Goal: Task Accomplishment & Management: Manage account settings

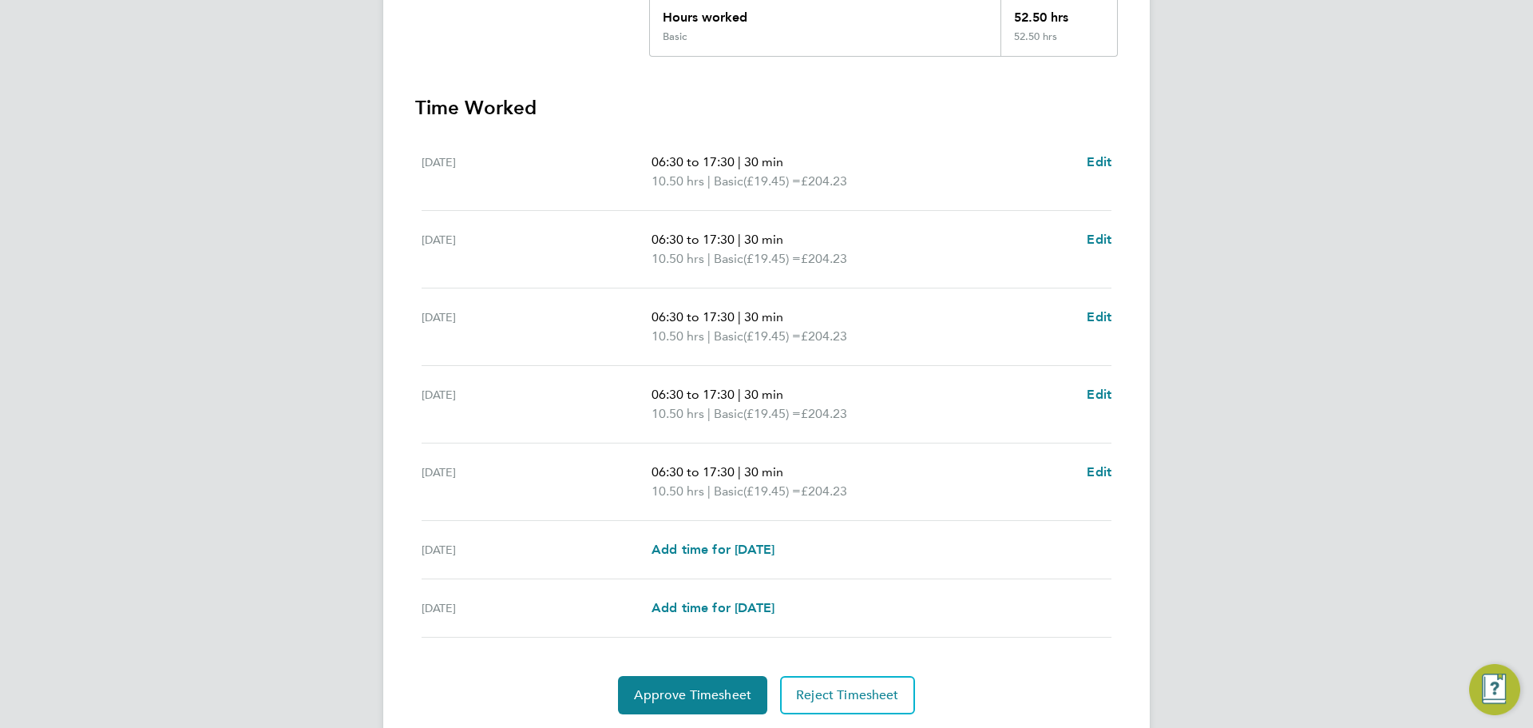
scroll to position [426, 0]
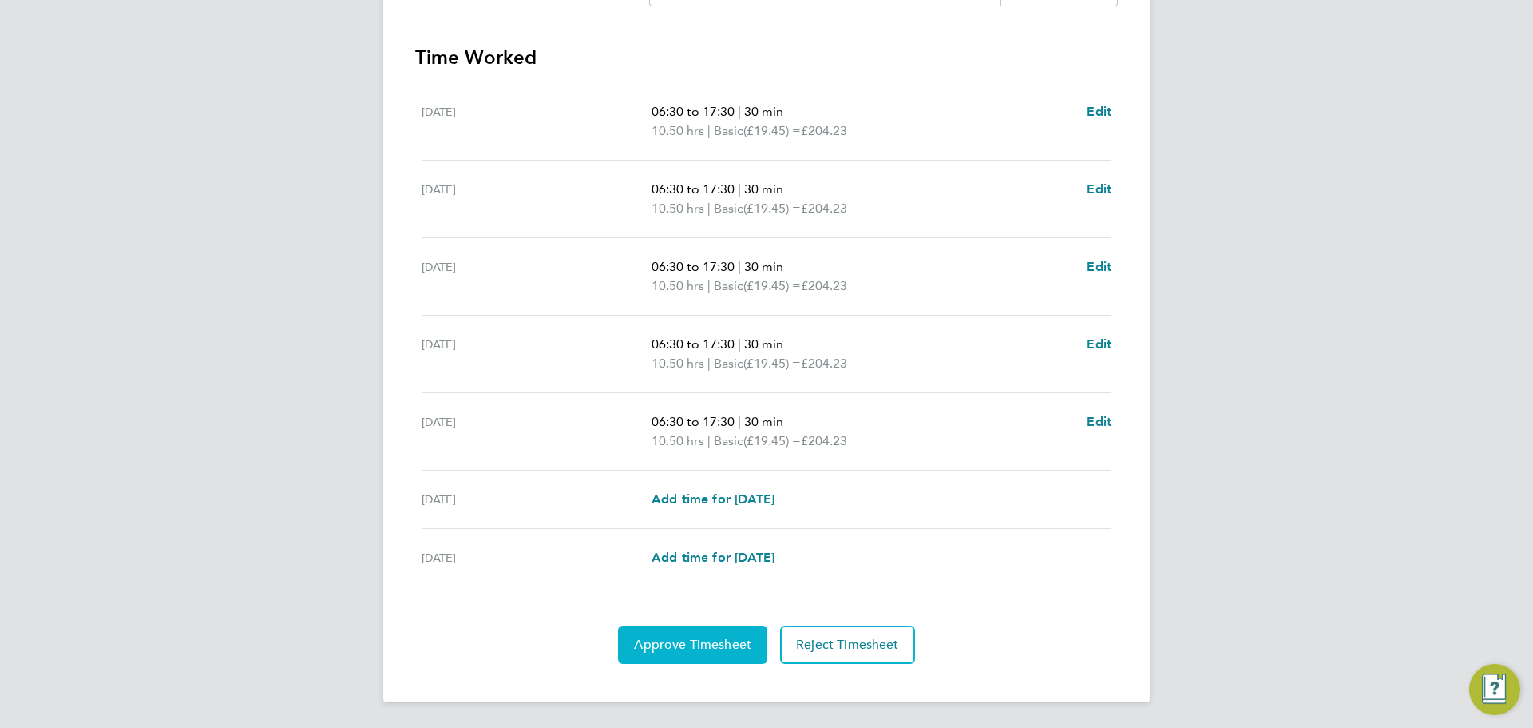
click at [704, 642] on span "Approve Timesheet" at bounding box center [692, 645] width 117 height 16
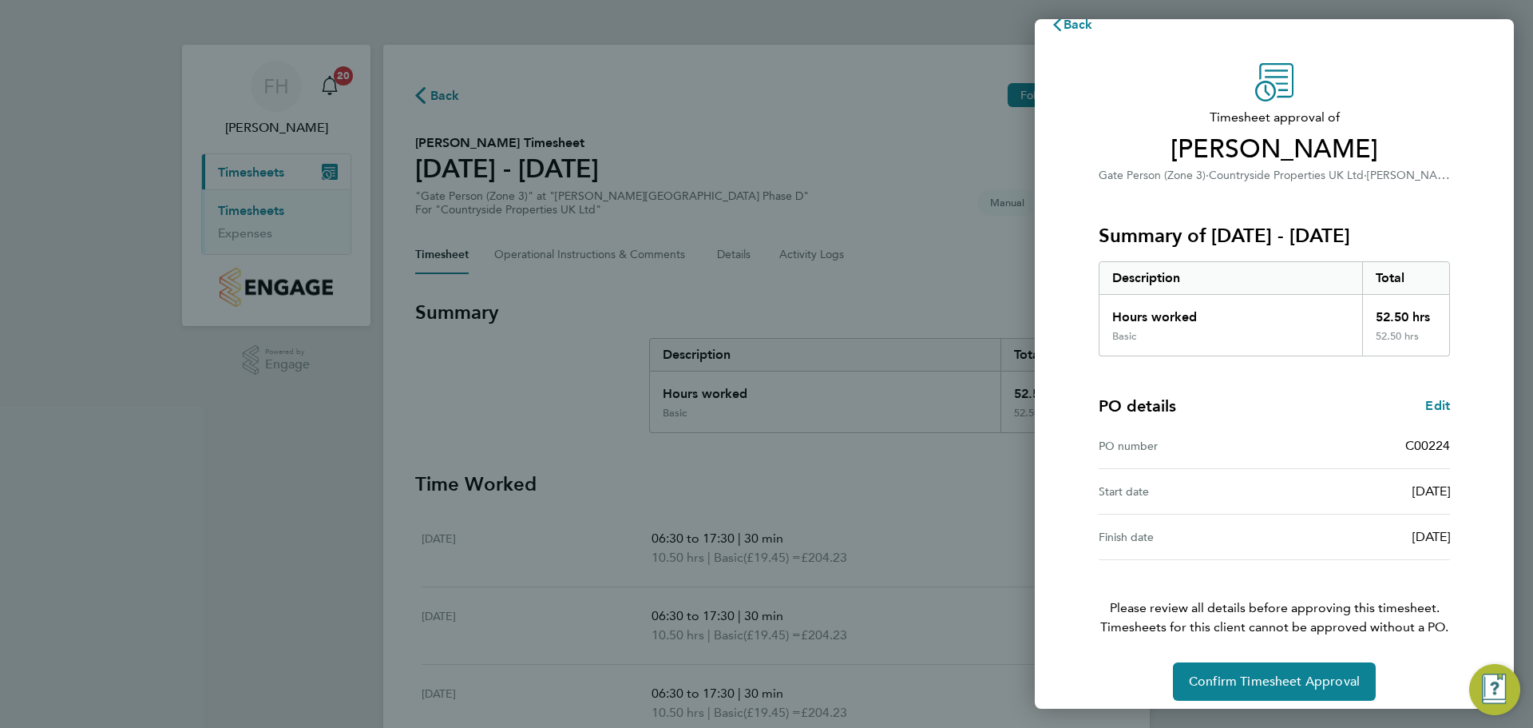
scroll to position [38, 0]
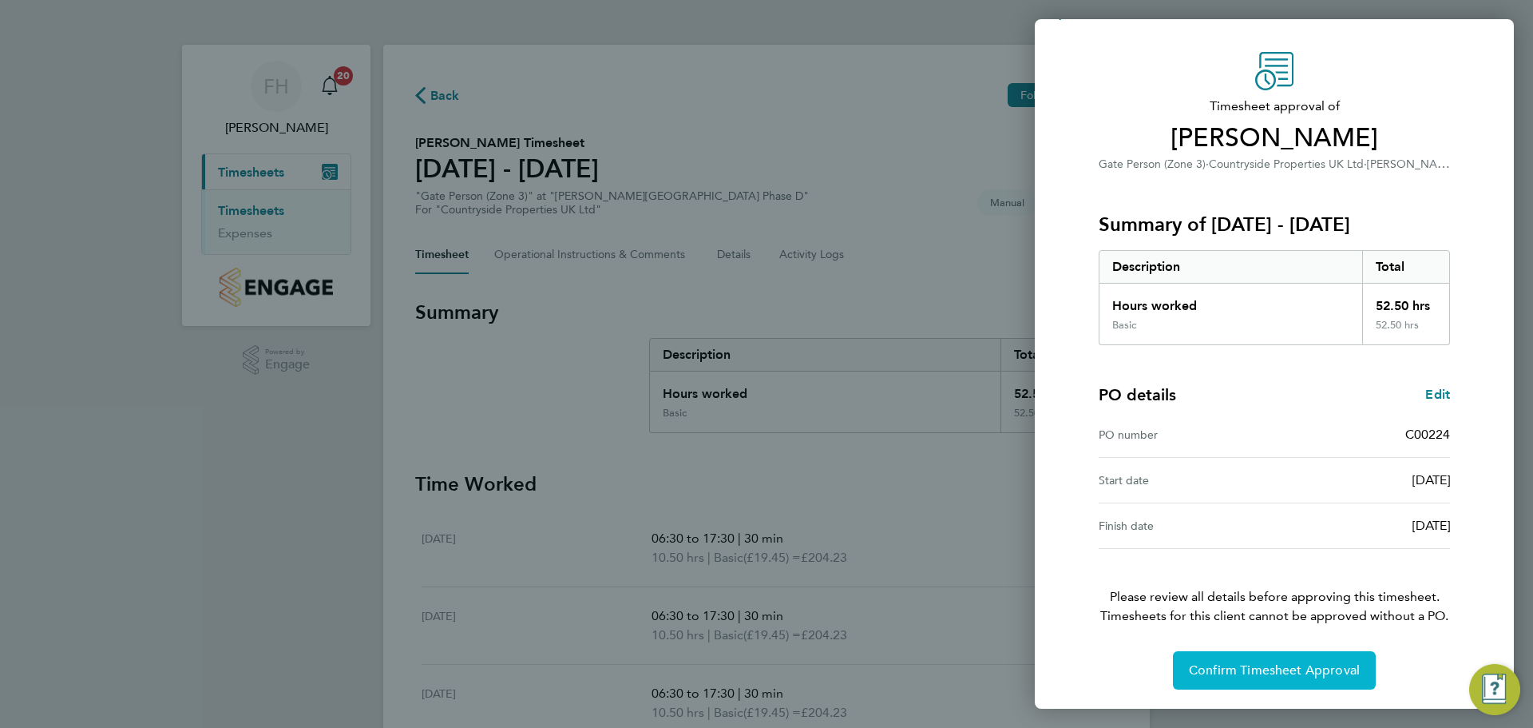
click at [1260, 667] on span "Confirm Timesheet Approval" at bounding box center [1274, 670] width 171 height 16
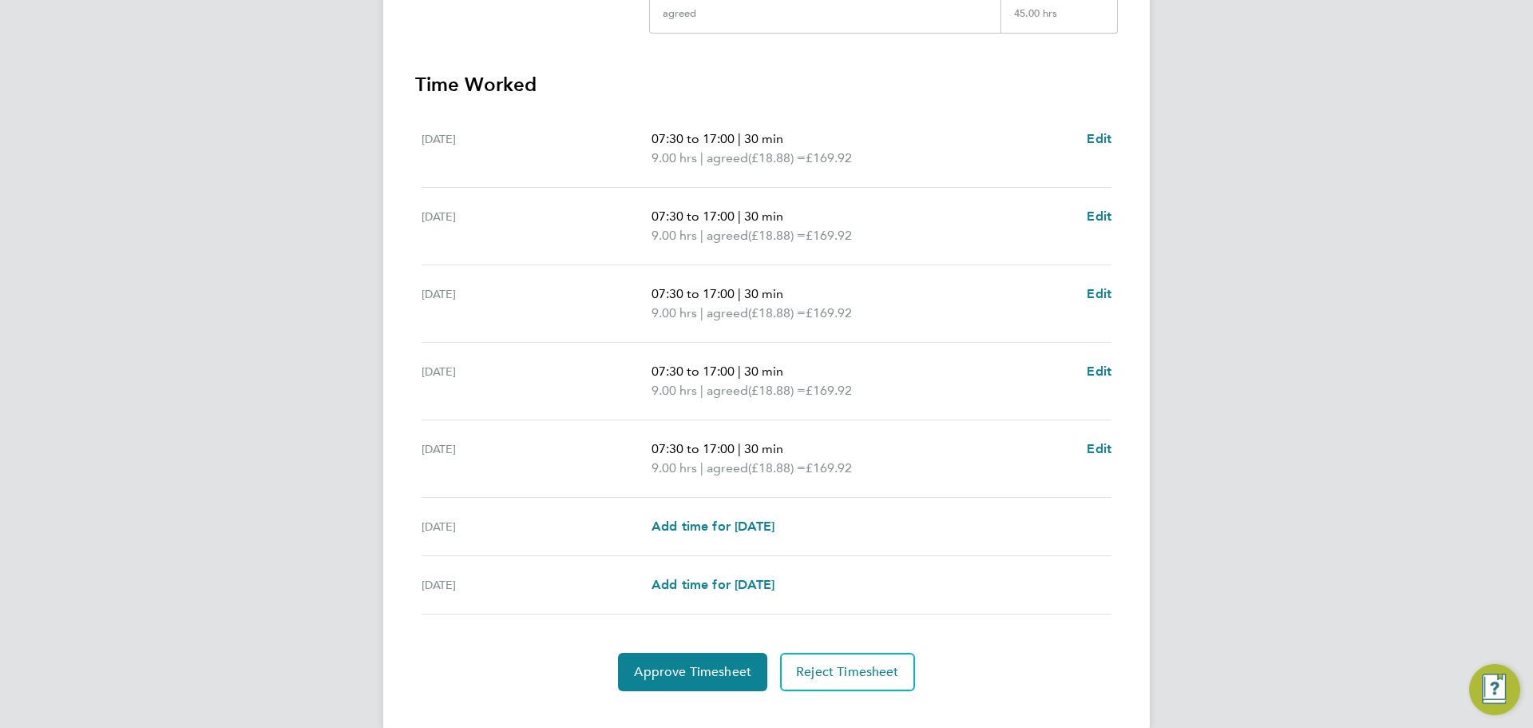
scroll to position [426, 0]
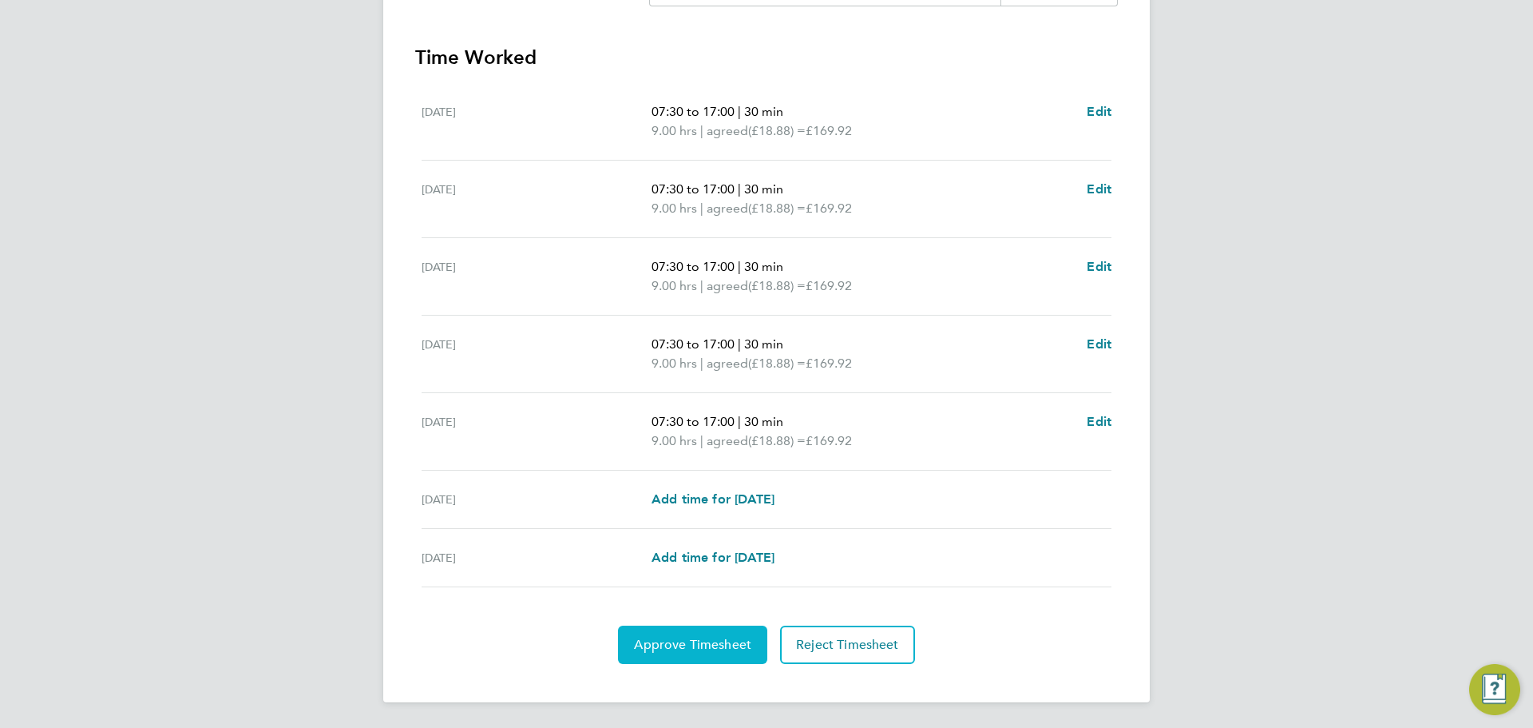
click at [676, 655] on button "Approve Timesheet" at bounding box center [692, 644] width 149 height 38
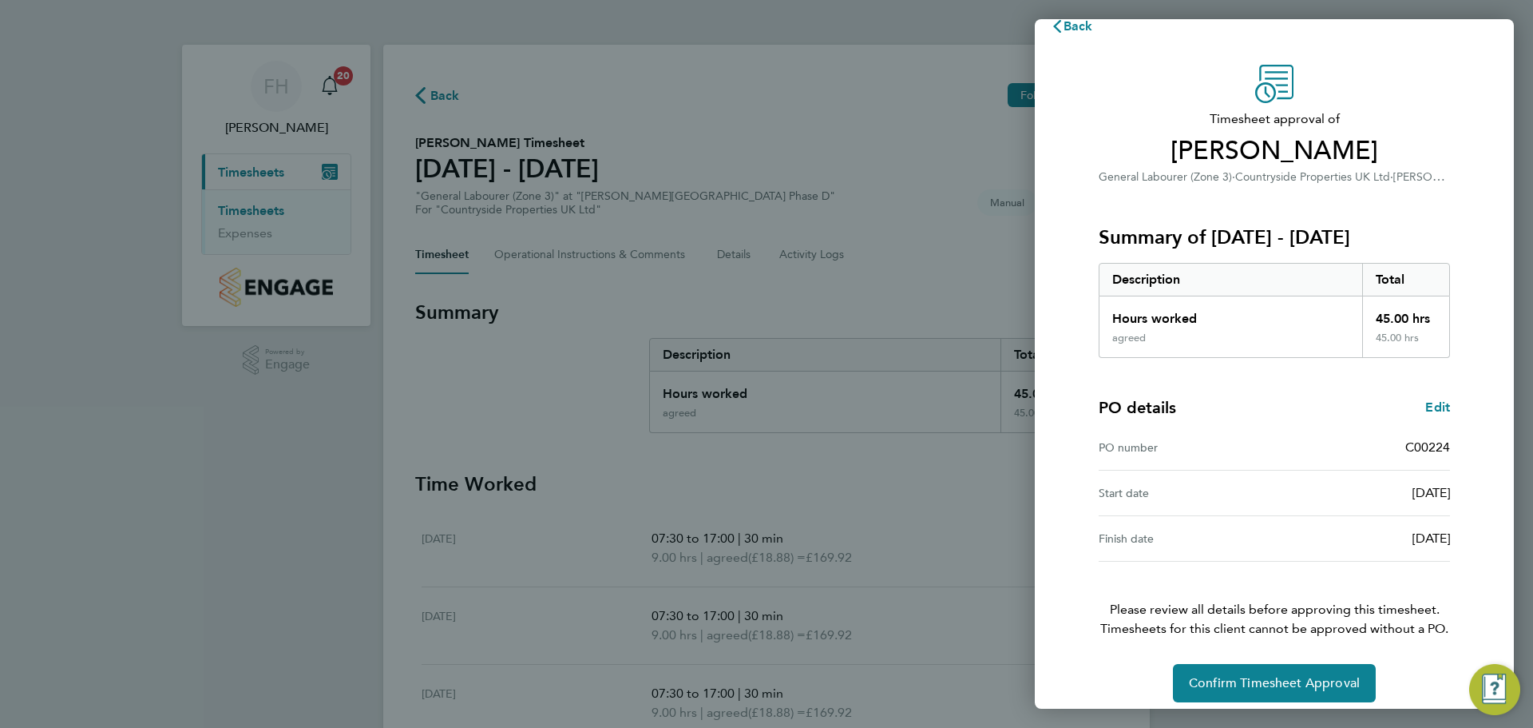
scroll to position [38, 0]
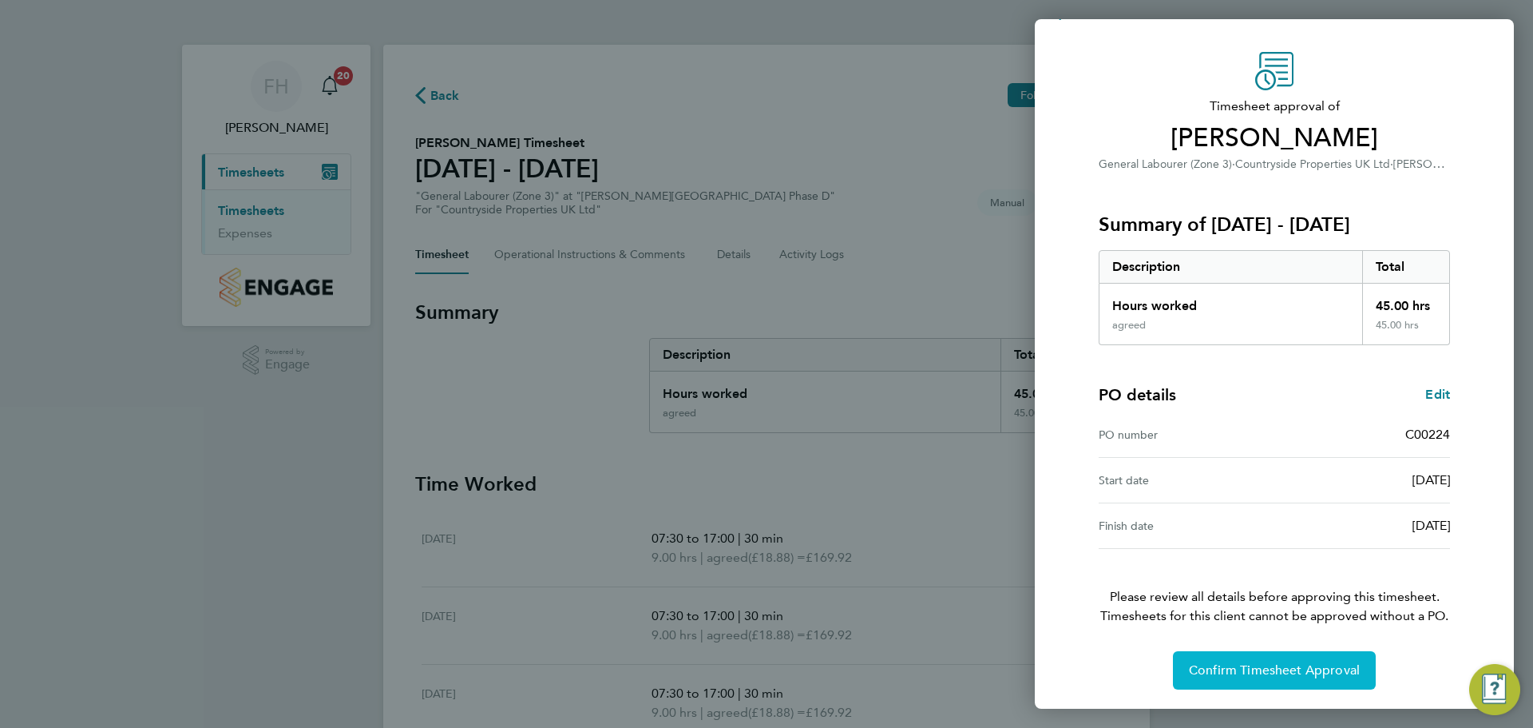
click at [1225, 665] on span "Confirm Timesheet Approval" at bounding box center [1274, 670] width 171 height 16
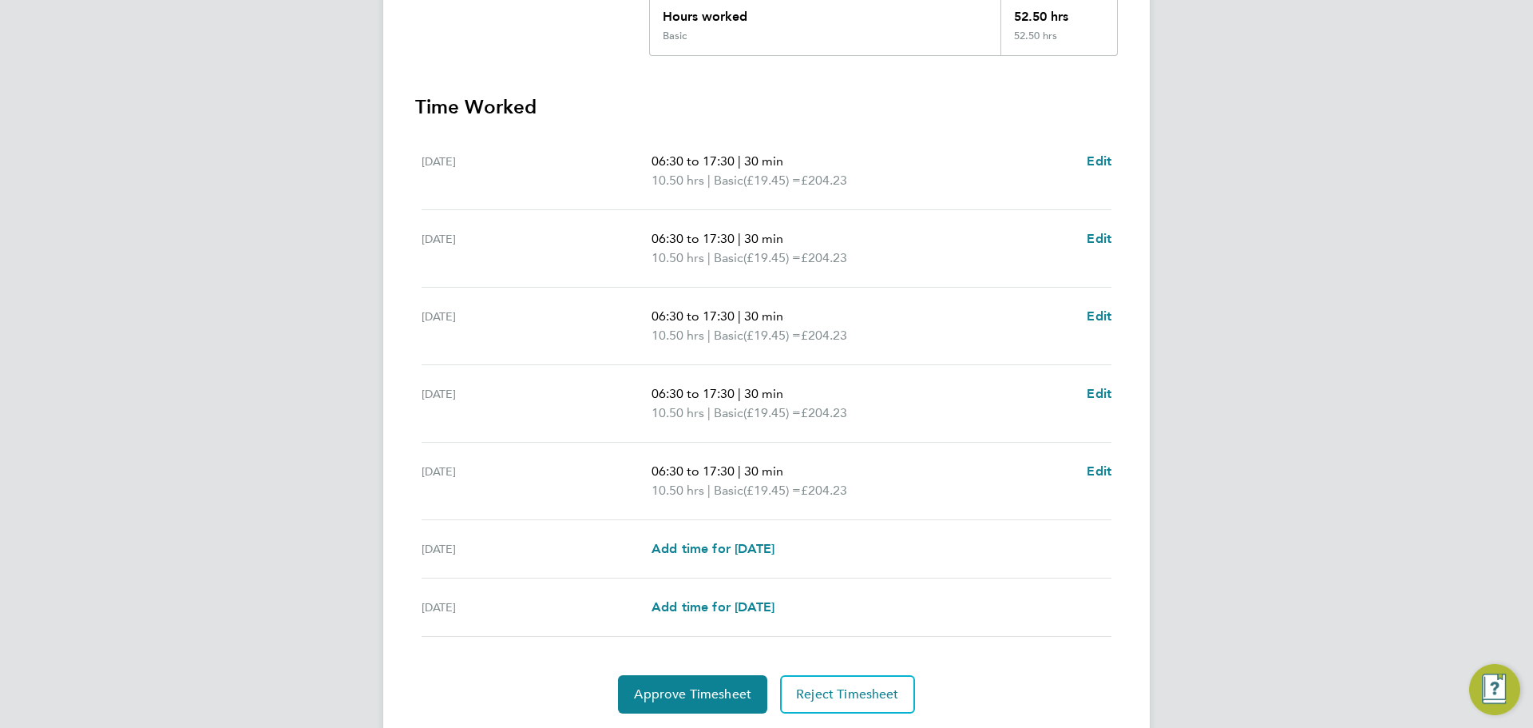
scroll to position [426, 0]
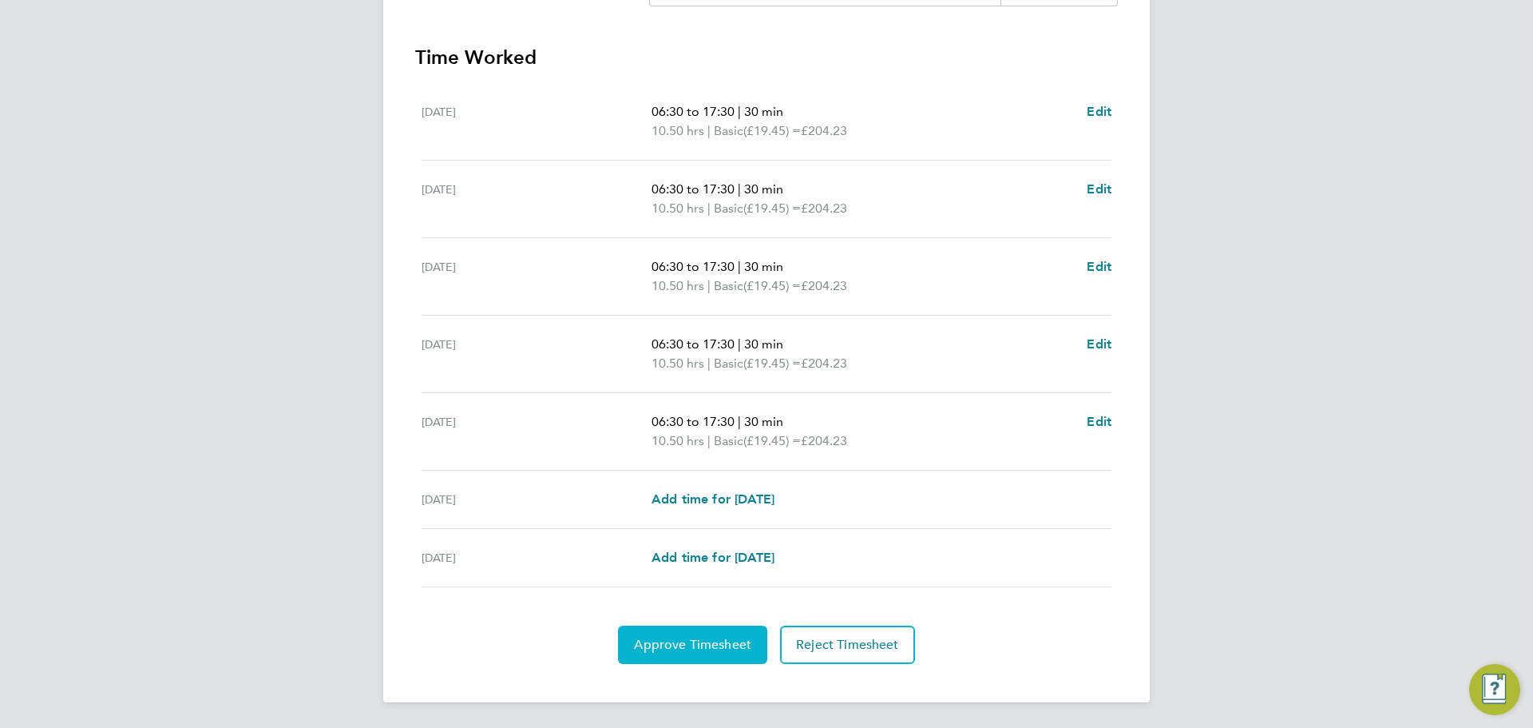
click at [687, 637] on span "Approve Timesheet" at bounding box center [692, 645] width 117 height 16
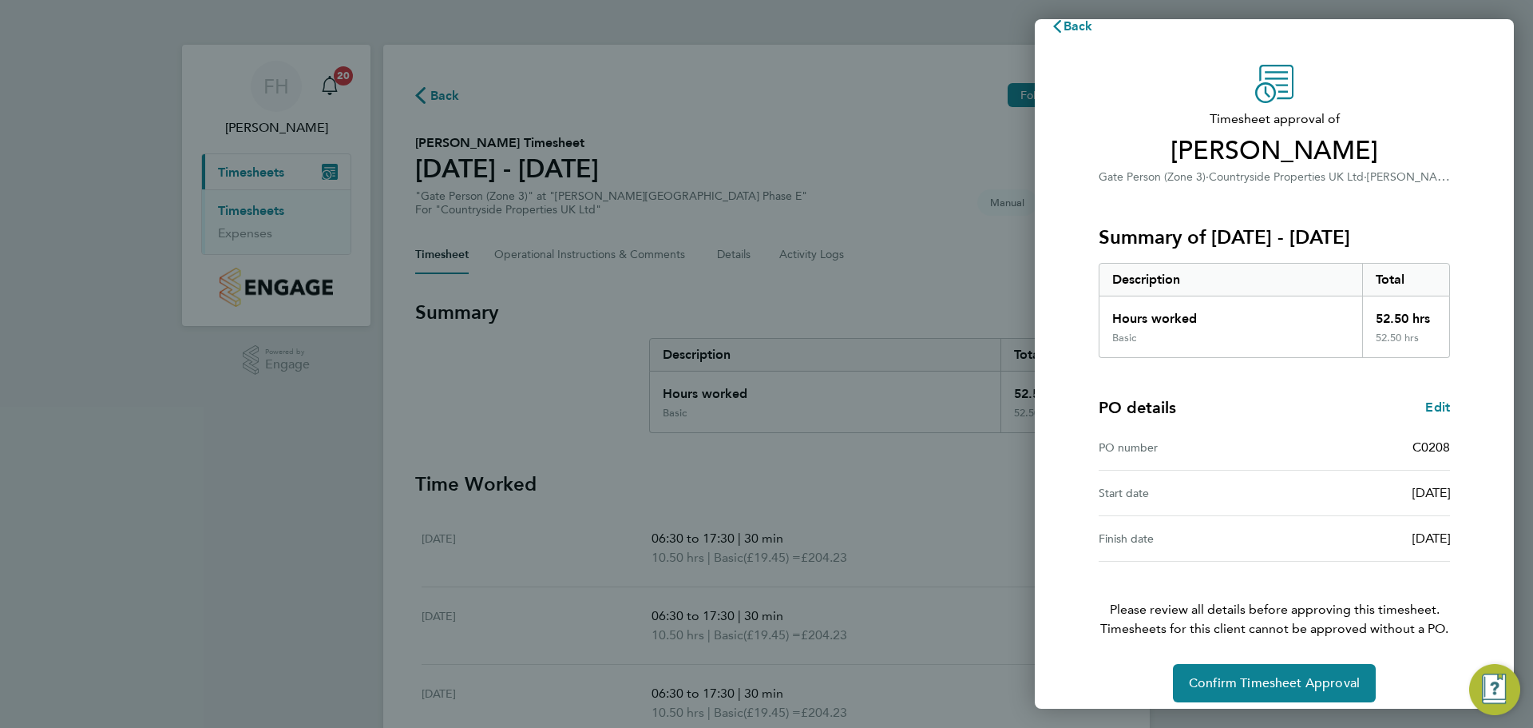
scroll to position [38, 0]
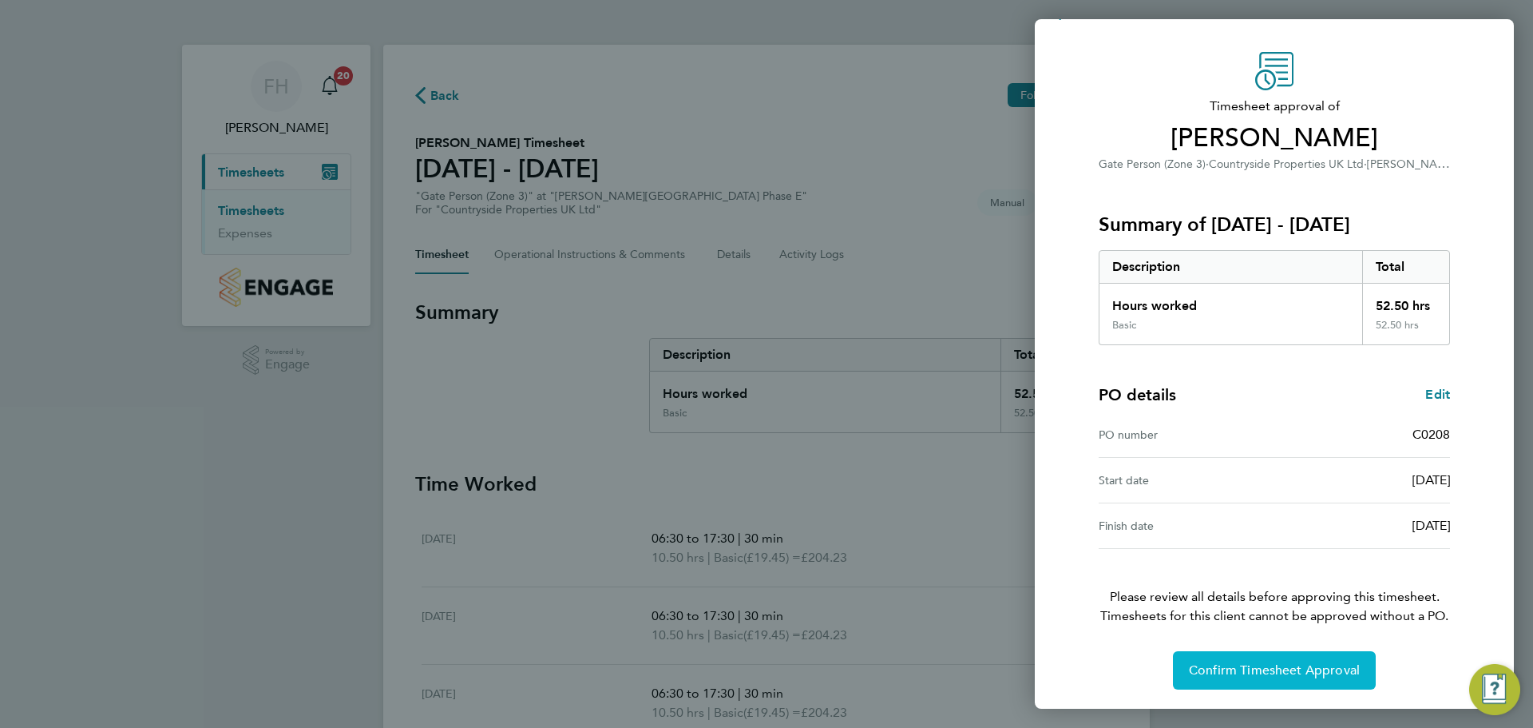
click at [1236, 665] on span "Confirm Timesheet Approval" at bounding box center [1274, 670] width 171 height 16
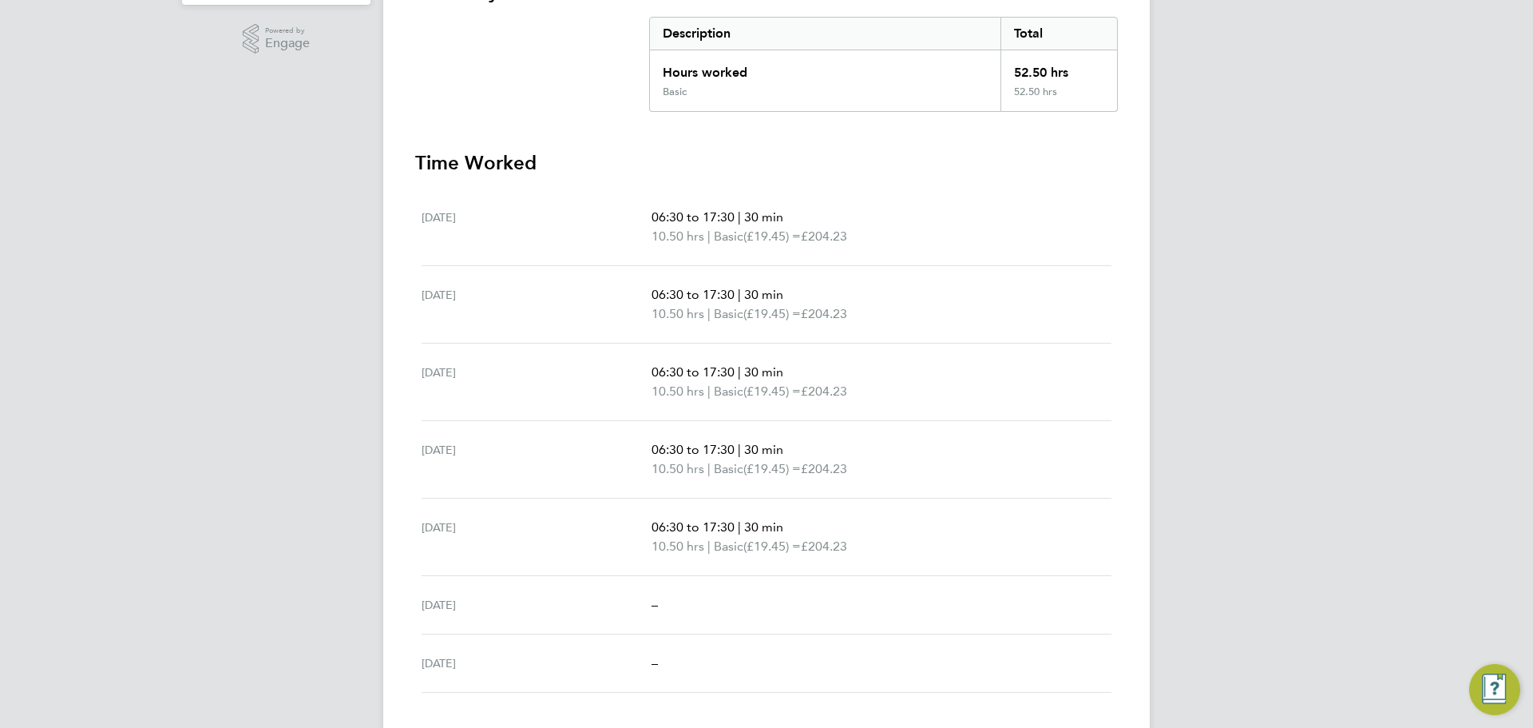
scroll to position [350, 0]
